Goal: Task Accomplishment & Management: Manage account settings

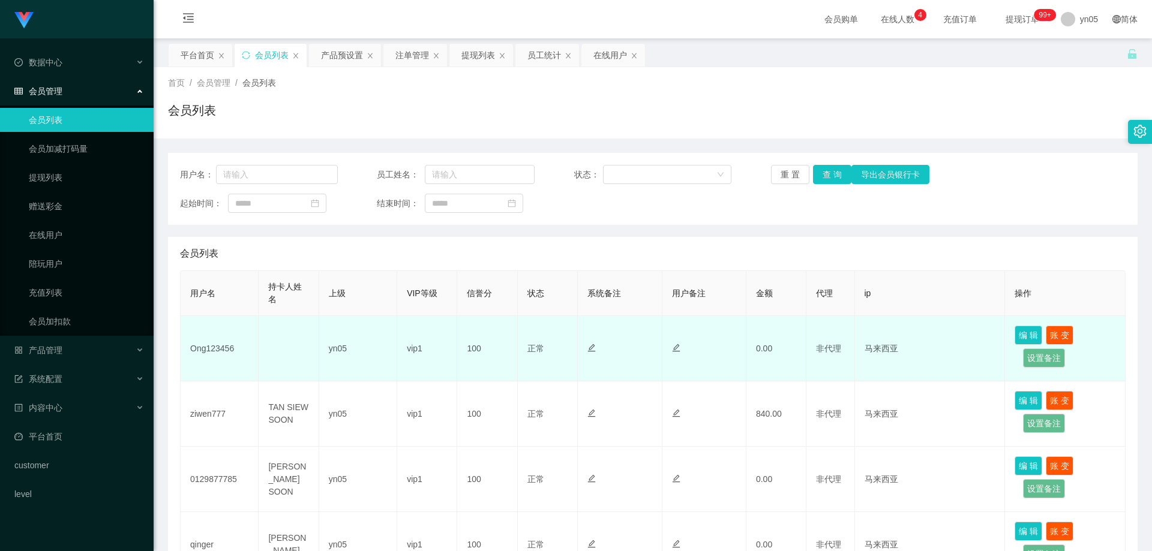
click at [212, 344] on td "Ong123456" at bounding box center [220, 348] width 78 height 65
copy td "Ong123456"
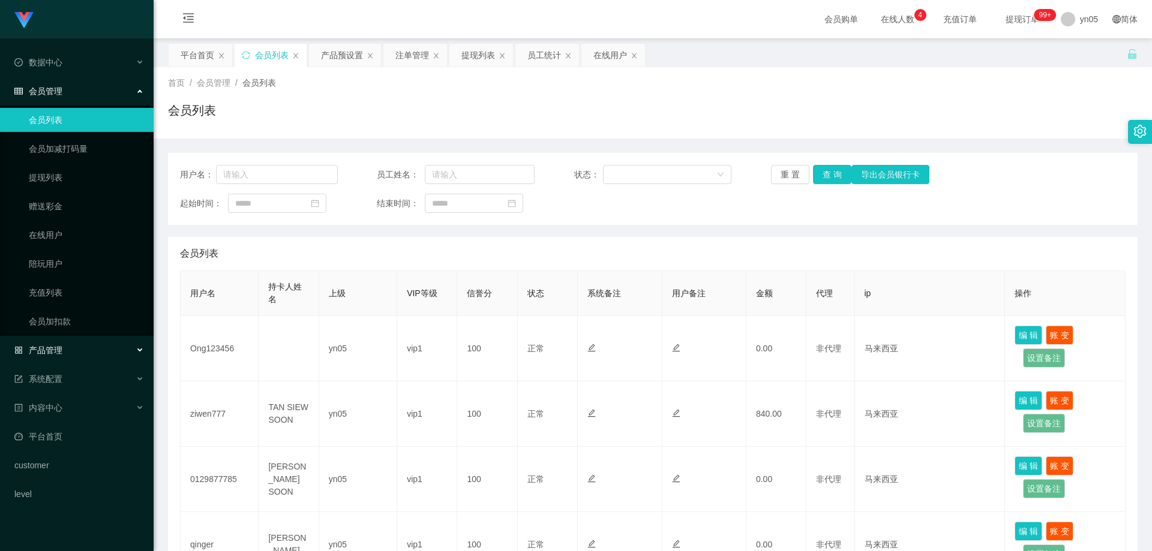
click at [77, 356] on div "产品管理" at bounding box center [77, 350] width 154 height 24
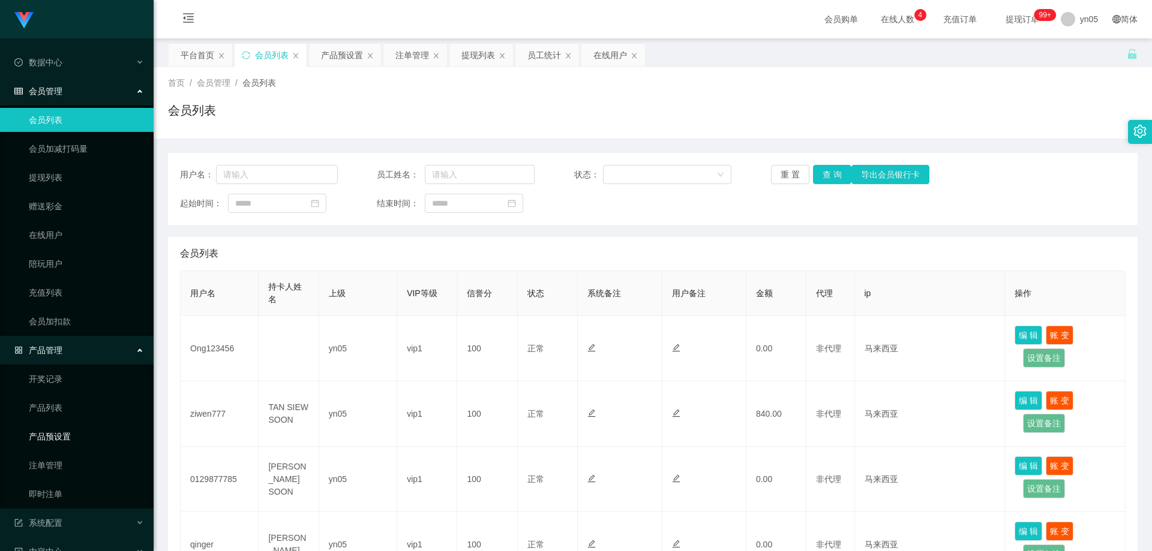
click at [80, 435] on link "产品预设置" at bounding box center [86, 437] width 115 height 24
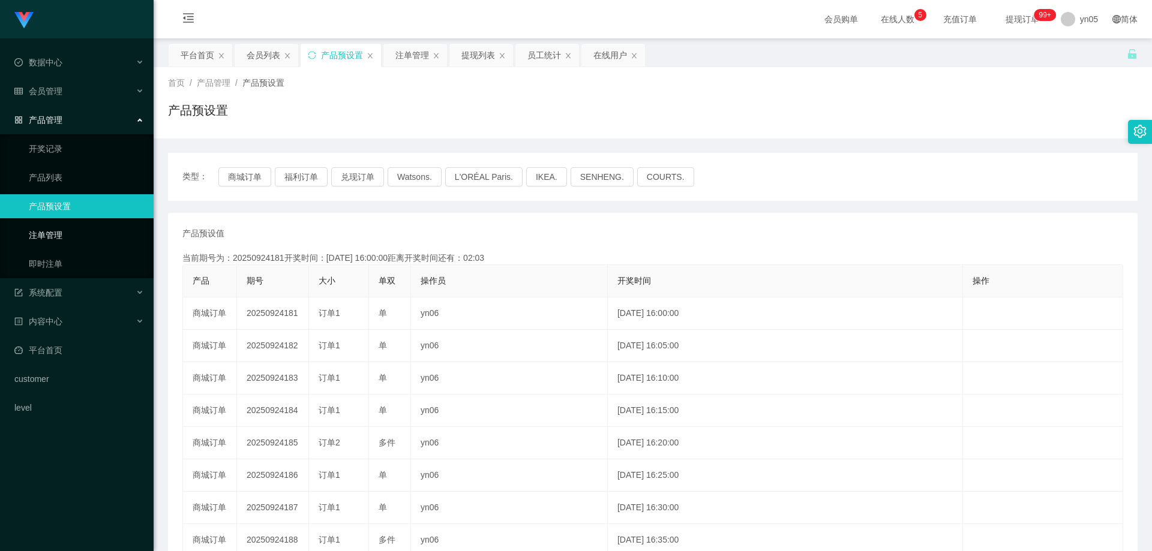
click at [46, 239] on link "注单管理" at bounding box center [86, 235] width 115 height 24
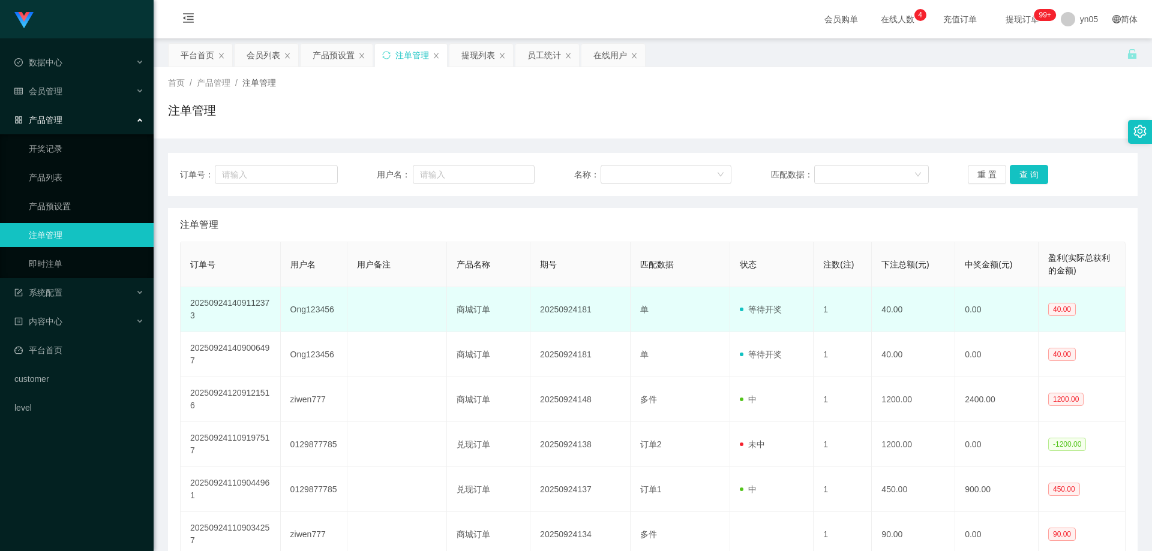
click at [322, 307] on td "Ong123456" at bounding box center [314, 309] width 67 height 45
copy td "Ong123456"
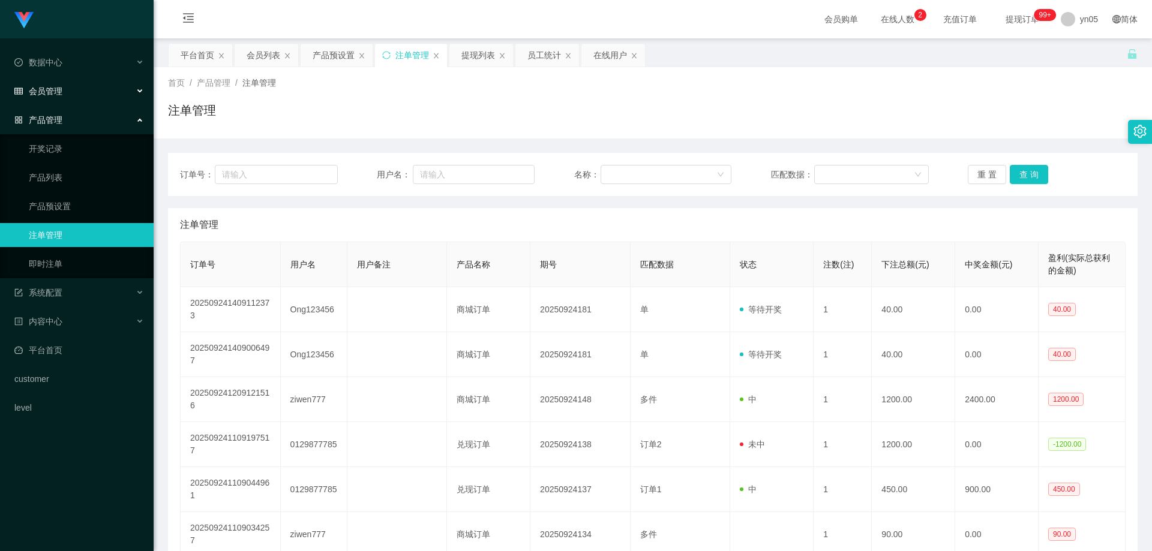
click at [64, 94] on div "会员管理" at bounding box center [77, 91] width 154 height 24
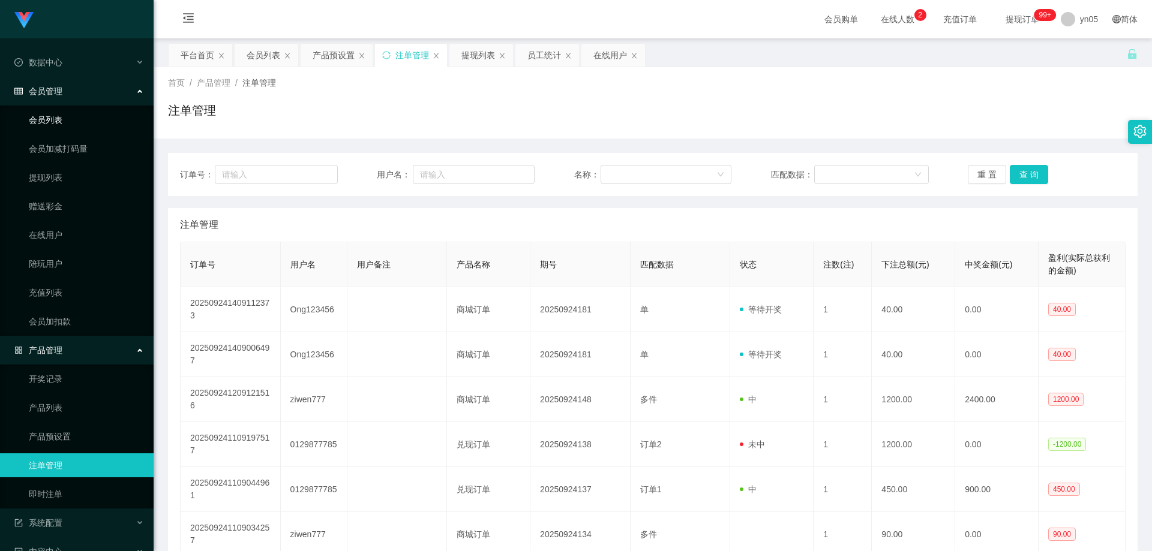
click at [58, 122] on link "会员列表" at bounding box center [86, 120] width 115 height 24
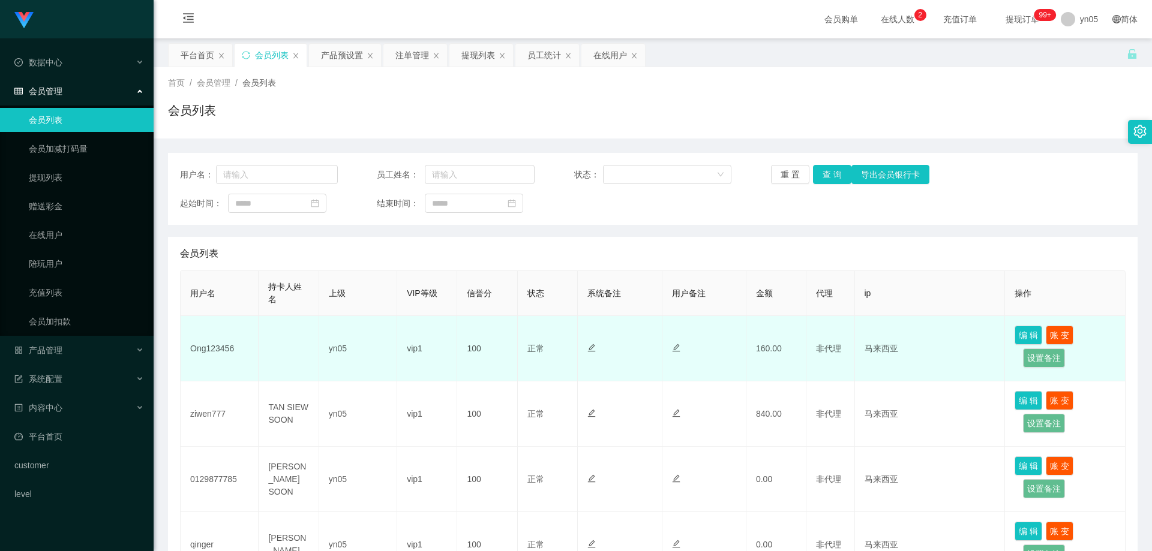
click at [208, 352] on td "Ong123456" at bounding box center [220, 348] width 78 height 65
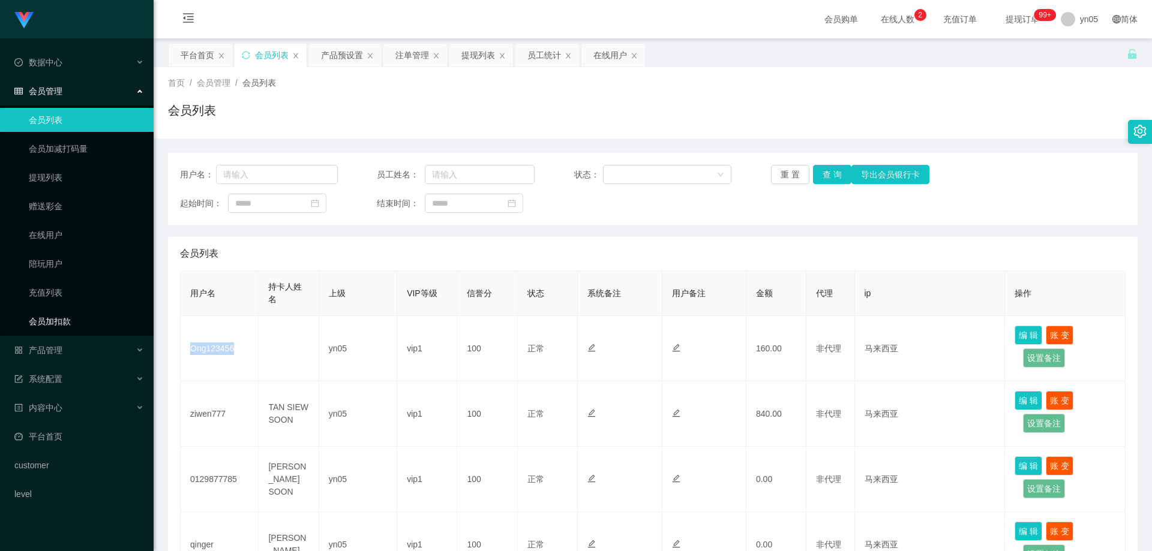
copy td "Ong123456"
click at [70, 236] on link "在线用户" at bounding box center [86, 235] width 115 height 24
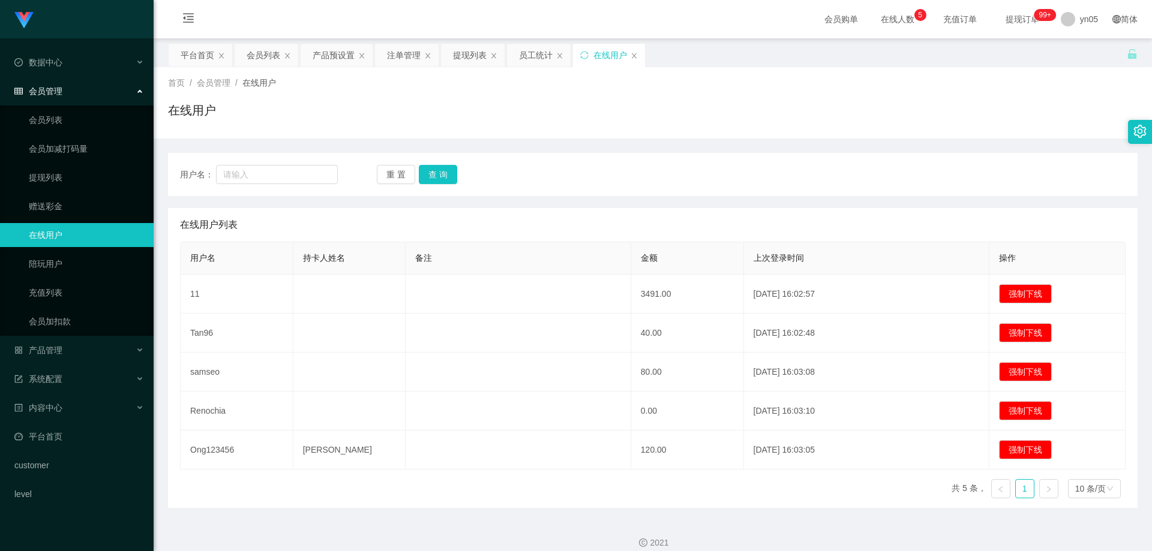
click at [64, 107] on ul "会员列表 会员加减打码量 提现列表 赠送彩金 在线用户 陪玩用户 充值列表 会员加扣款" at bounding box center [77, 221] width 154 height 230
click at [66, 125] on link "会员列表" at bounding box center [86, 120] width 115 height 24
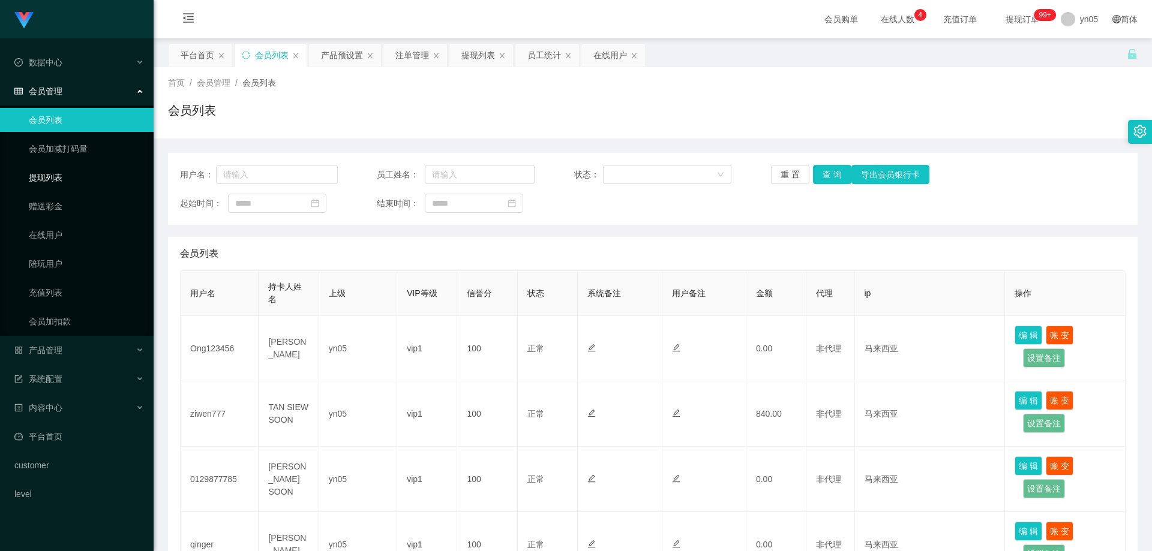
click at [58, 175] on link "提现列表" at bounding box center [86, 178] width 115 height 24
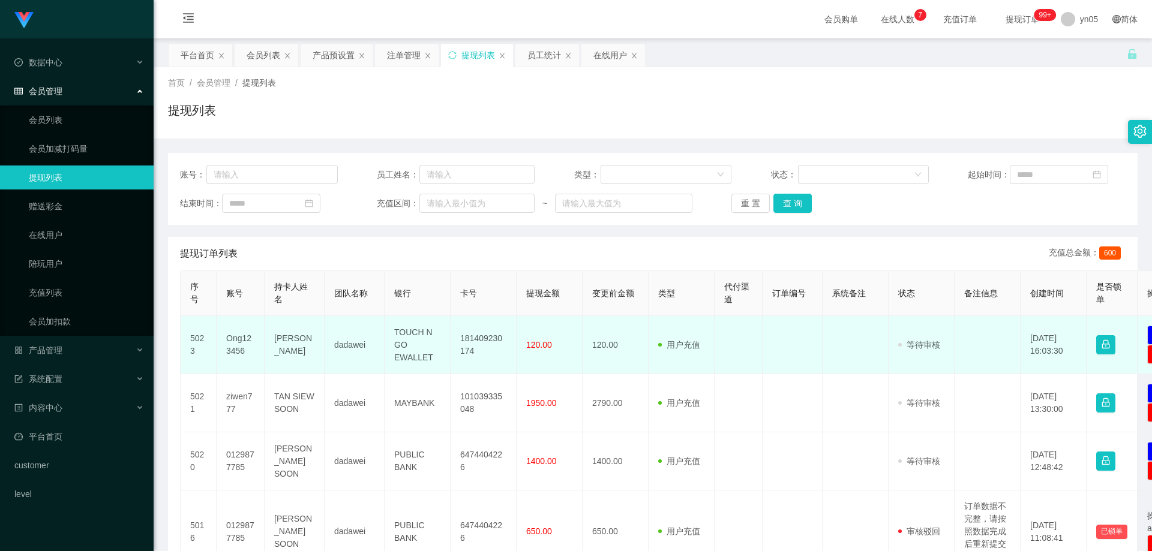
click at [236, 343] on td "Ong123456" at bounding box center [241, 345] width 48 height 58
copy td "Ong123456"
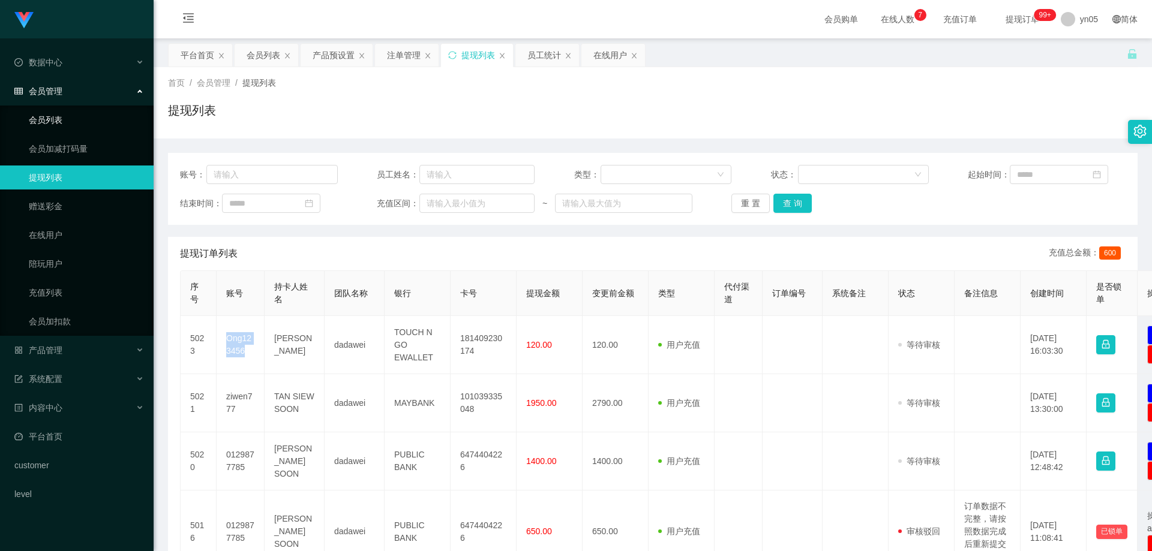
click at [59, 112] on link "会员列表" at bounding box center [86, 120] width 115 height 24
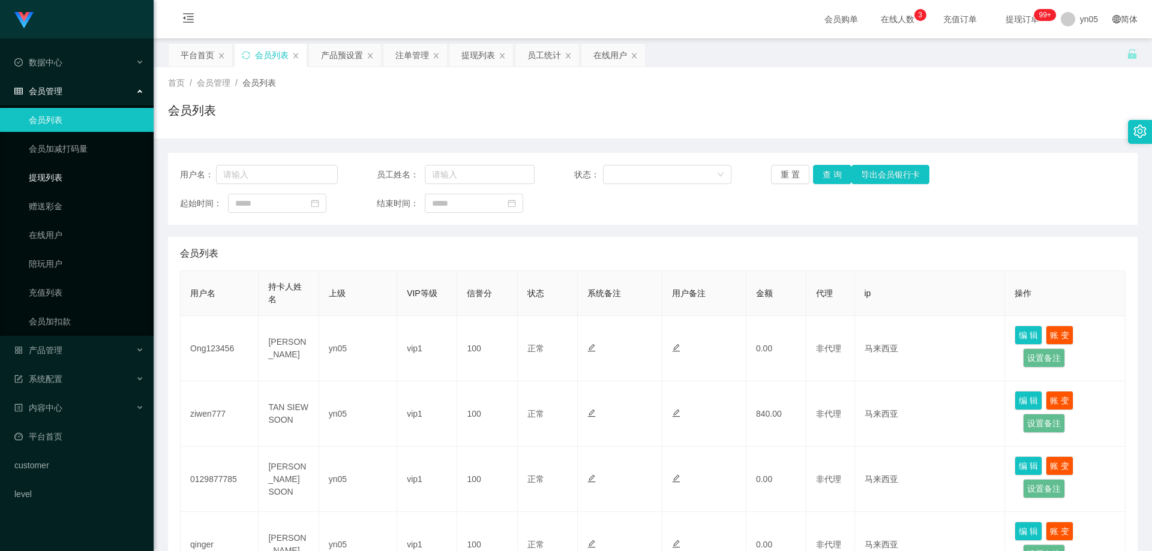
click at [59, 173] on link "提现列表" at bounding box center [86, 178] width 115 height 24
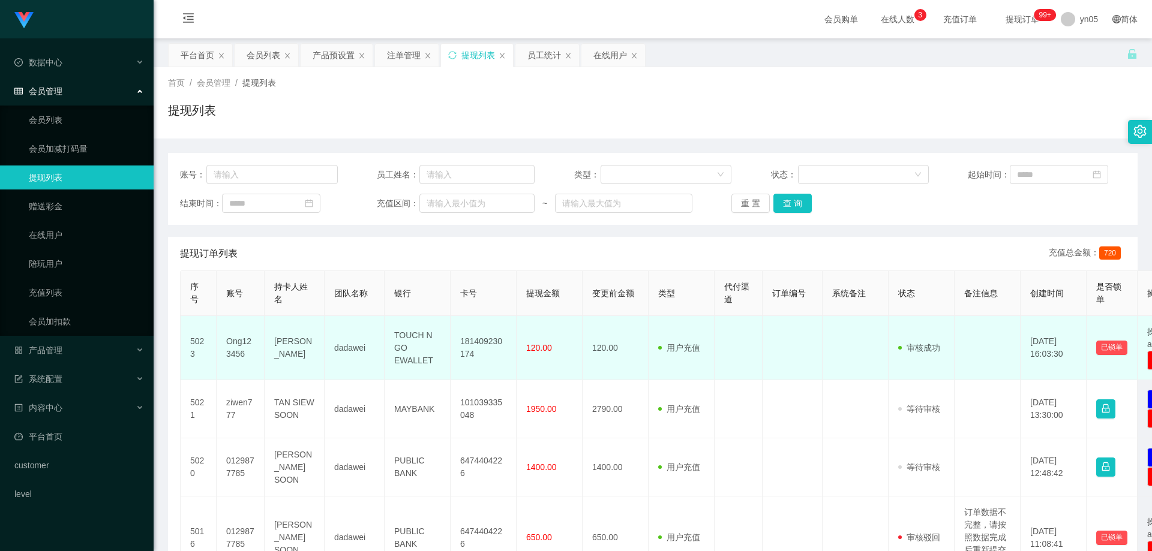
scroll to position [60, 0]
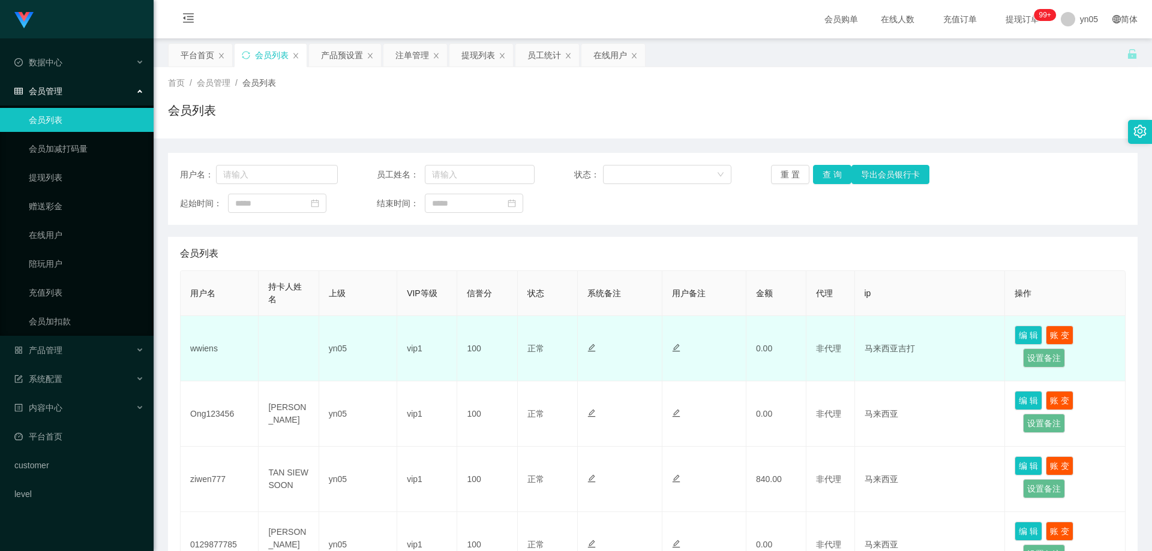
click at [202, 352] on td "wwiens" at bounding box center [220, 348] width 78 height 65
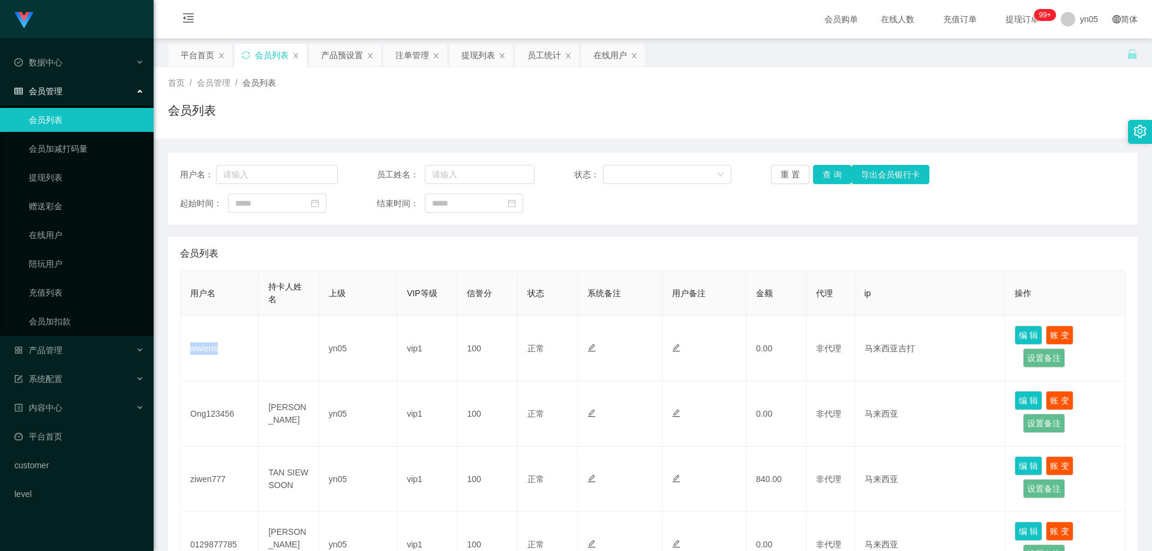
copy td "wwiens"
click at [52, 350] on span "产品管理" at bounding box center [38, 351] width 48 height 10
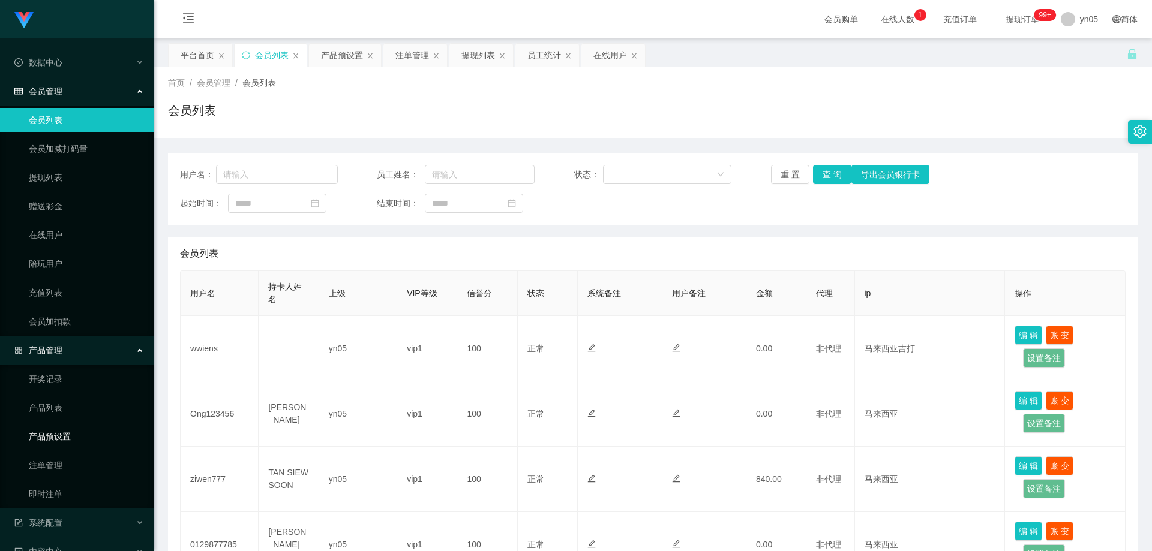
drag, startPoint x: 72, startPoint y: 430, endPoint x: 72, endPoint y: 451, distance: 20.4
click at [71, 431] on link "产品预设置" at bounding box center [86, 437] width 115 height 24
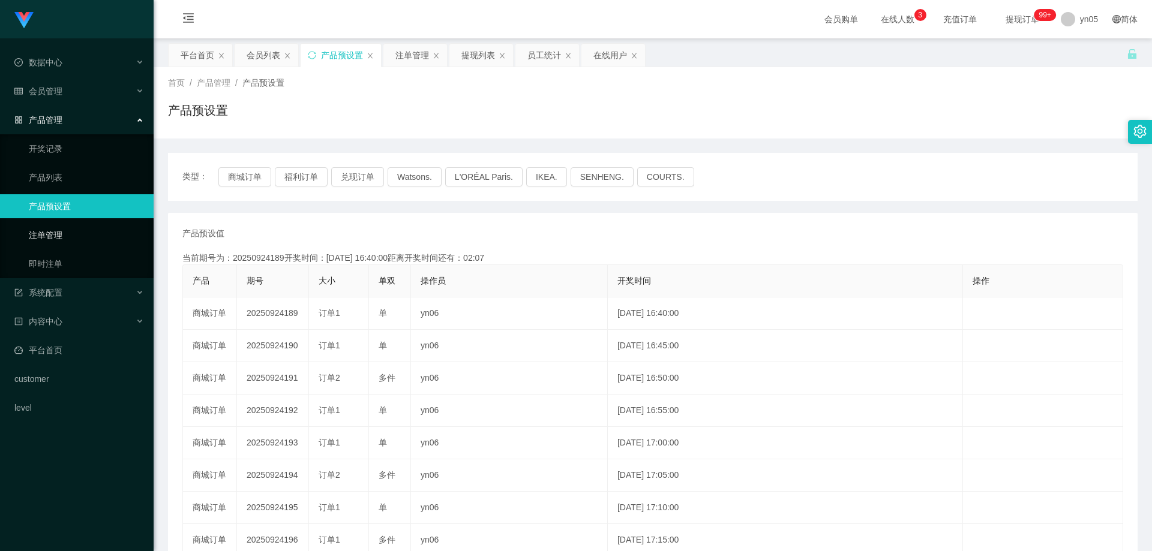
click at [64, 230] on link "注单管理" at bounding box center [86, 235] width 115 height 24
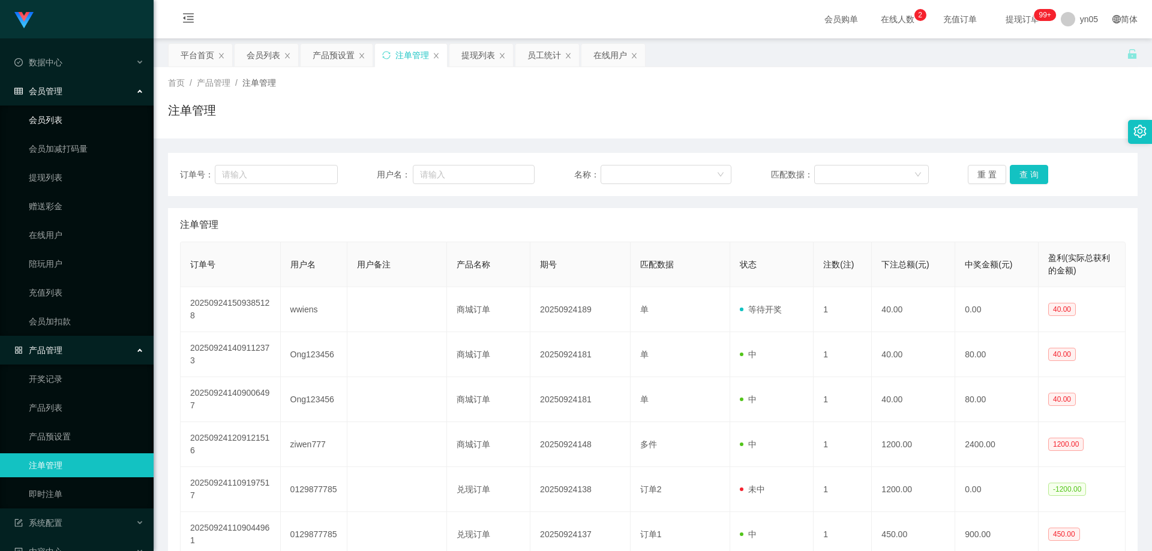
click at [75, 111] on link "会员列表" at bounding box center [86, 120] width 115 height 24
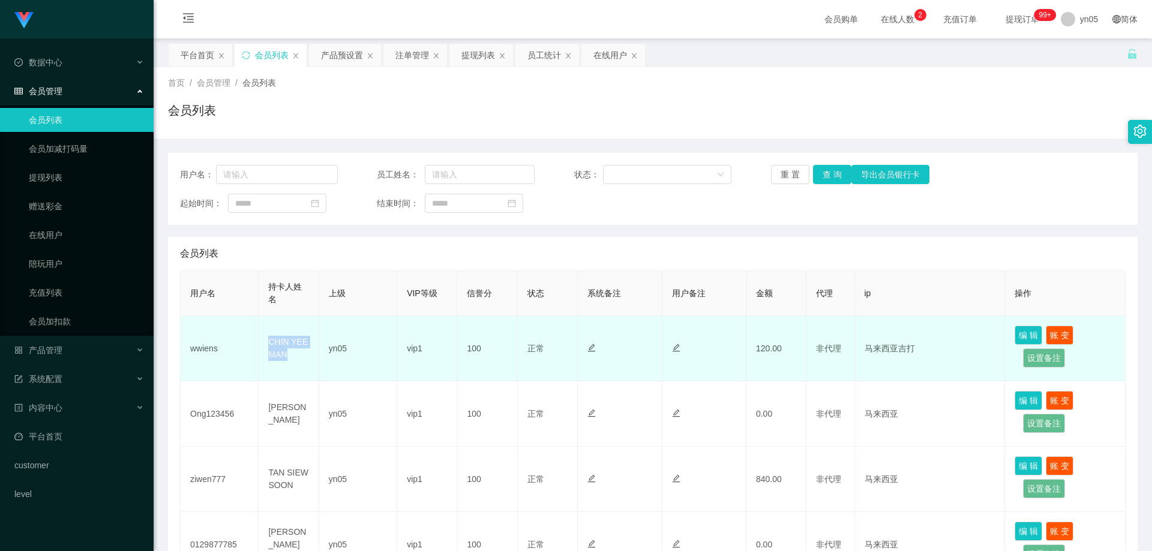
click at [299, 364] on td "CHIN YEE MAN" at bounding box center [289, 348] width 60 height 65
copy td "CHIN YEE MAN"
drag, startPoint x: 189, startPoint y: 347, endPoint x: 235, endPoint y: 358, distance: 46.9
click at [235, 358] on td "wwiens" at bounding box center [220, 348] width 78 height 65
click at [235, 359] on td "wwiens" at bounding box center [220, 348] width 78 height 65
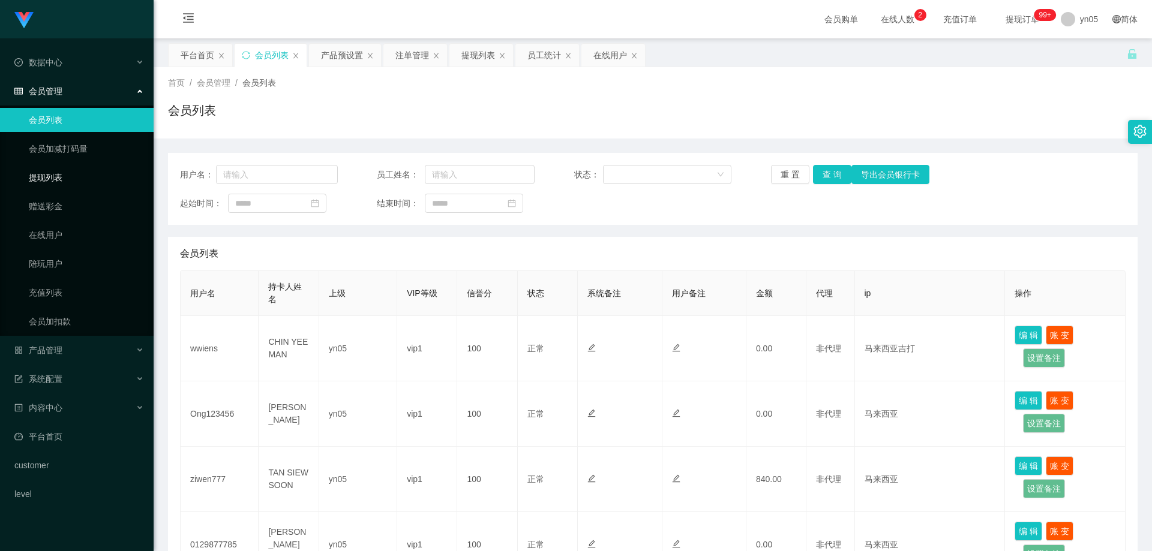
click at [58, 172] on link "提现列表" at bounding box center [86, 178] width 115 height 24
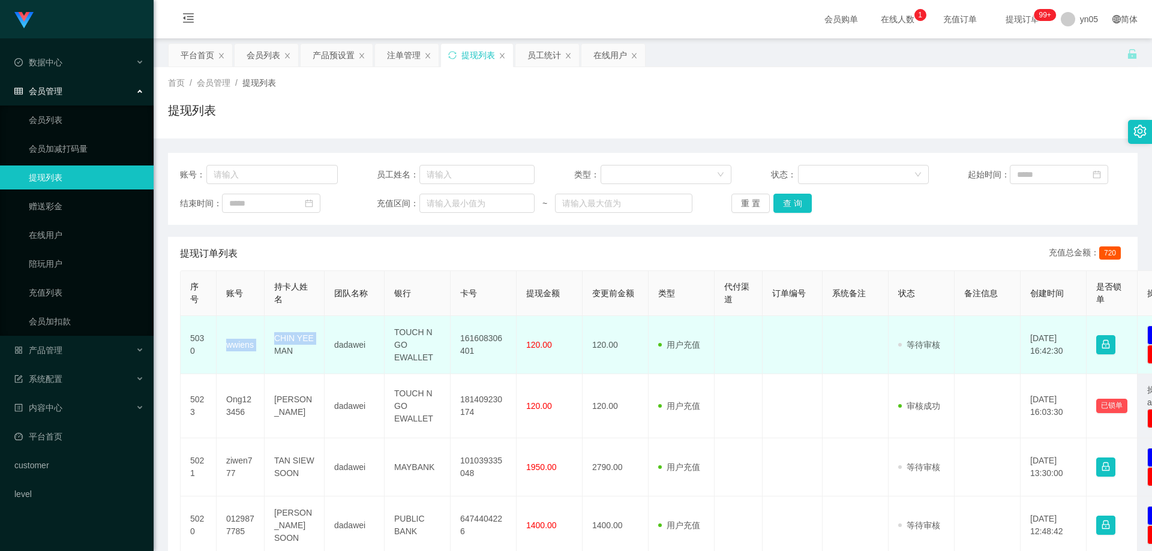
drag, startPoint x: 224, startPoint y: 344, endPoint x: 265, endPoint y: 355, distance: 42.6
click at [265, 355] on tr "5030 wwiens CHIN YEE MAN dadawei TOUCH N GO EWALLET 161608306401 120.00 120.00 …" at bounding box center [699, 345] width 1037 height 58
click at [239, 347] on td "wwiens" at bounding box center [241, 345] width 48 height 58
drag, startPoint x: 227, startPoint y: 350, endPoint x: 253, endPoint y: 355, distance: 26.2
click at [253, 355] on td "wwiens" at bounding box center [241, 345] width 48 height 58
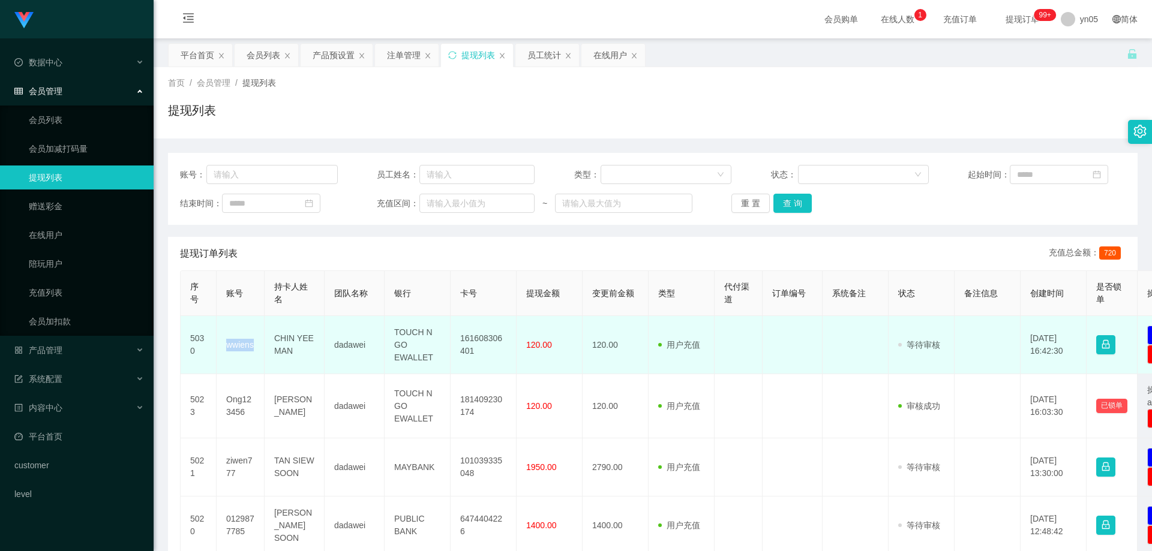
copy td "wwiens"
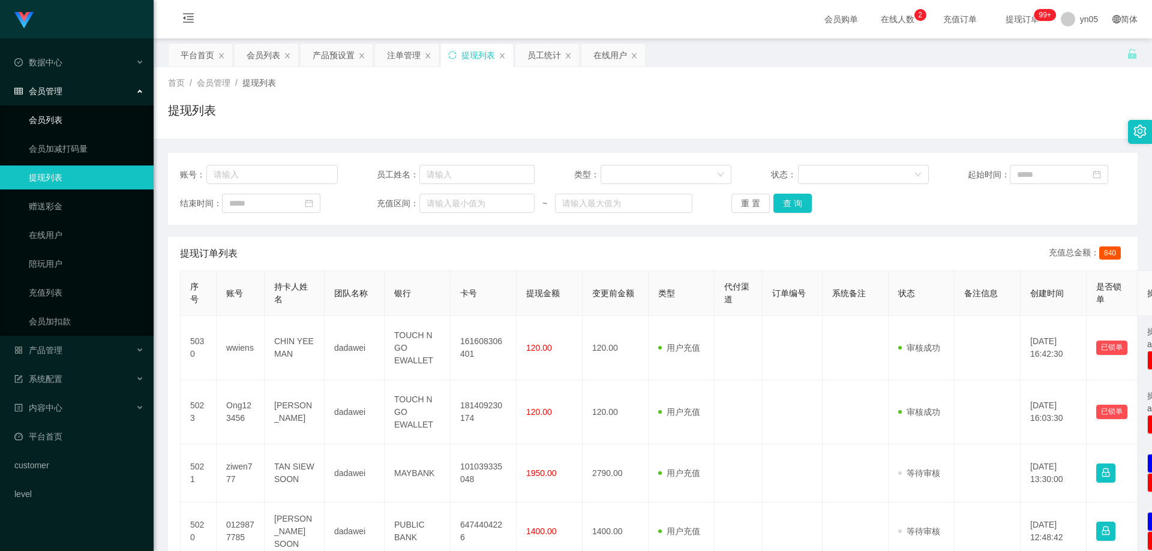
click at [70, 125] on link "会员列表" at bounding box center [86, 120] width 115 height 24
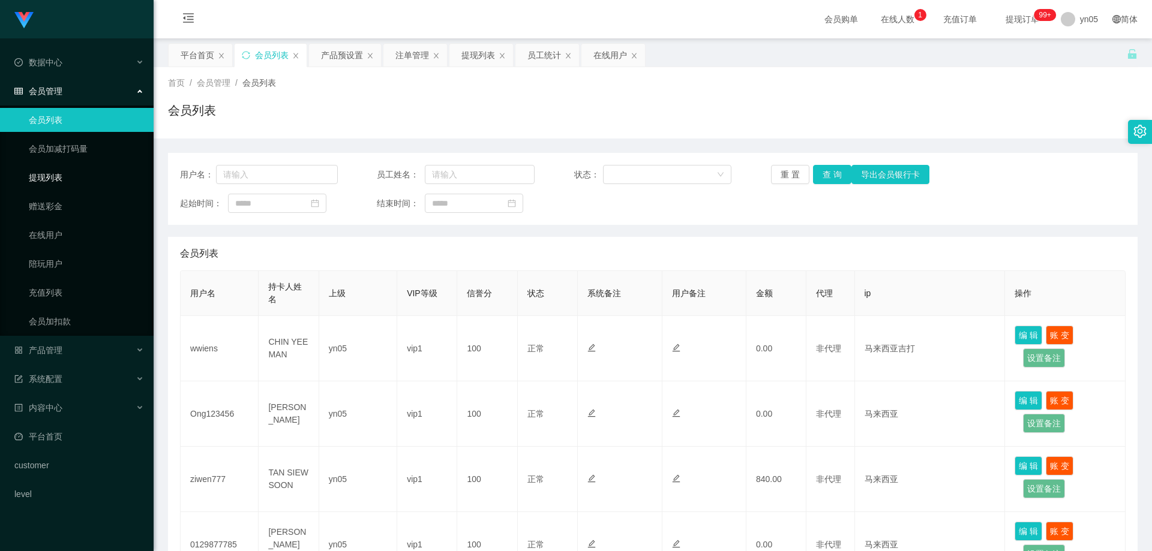
click at [93, 174] on link "提现列表" at bounding box center [86, 178] width 115 height 24
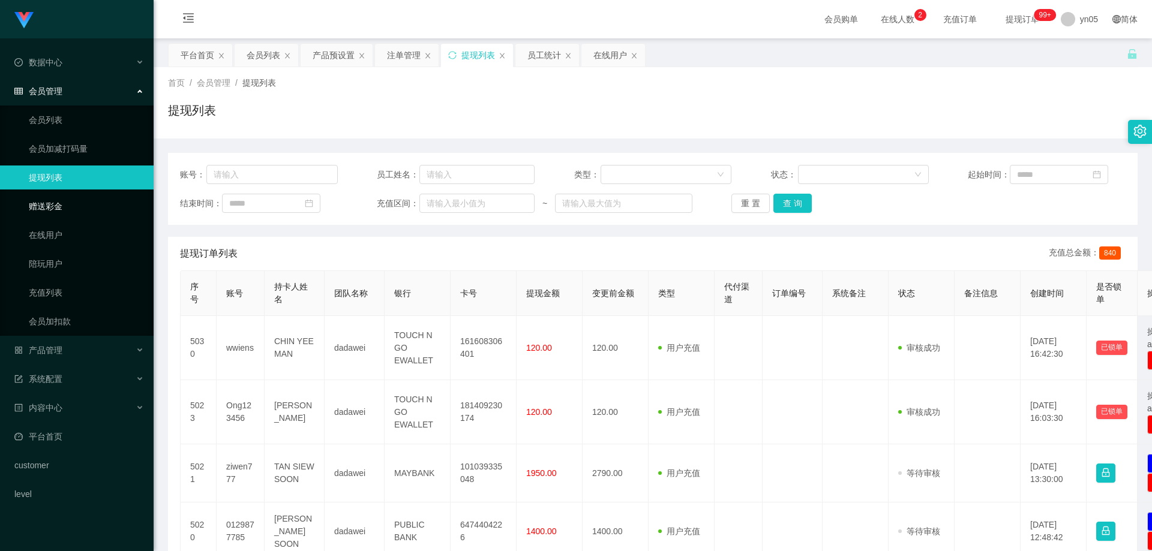
click at [68, 202] on link "赠送彩金" at bounding box center [86, 206] width 115 height 24
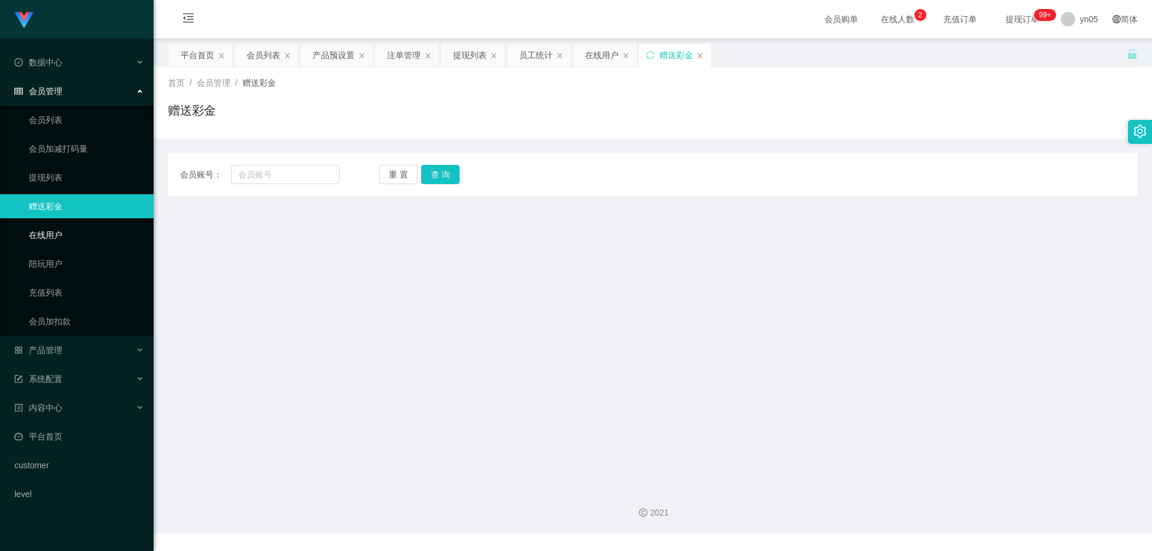
click at [44, 227] on link "在线用户" at bounding box center [86, 235] width 115 height 24
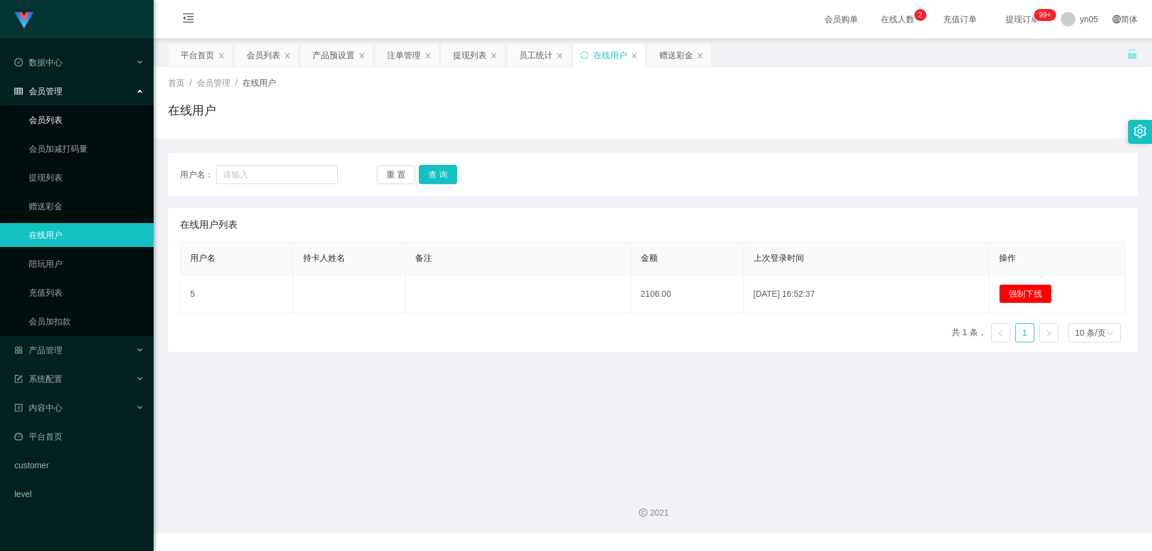
click at [70, 117] on link "会员列表" at bounding box center [86, 120] width 115 height 24
